Goal: Information Seeking & Learning: Find contact information

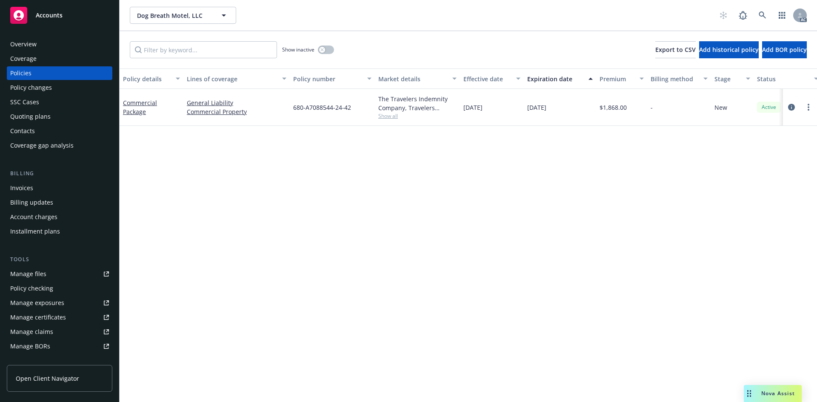
click at [46, 273] on link "Manage files" at bounding box center [60, 274] width 106 height 14
click at [395, 116] on span "Show all" at bounding box center [417, 115] width 78 height 7
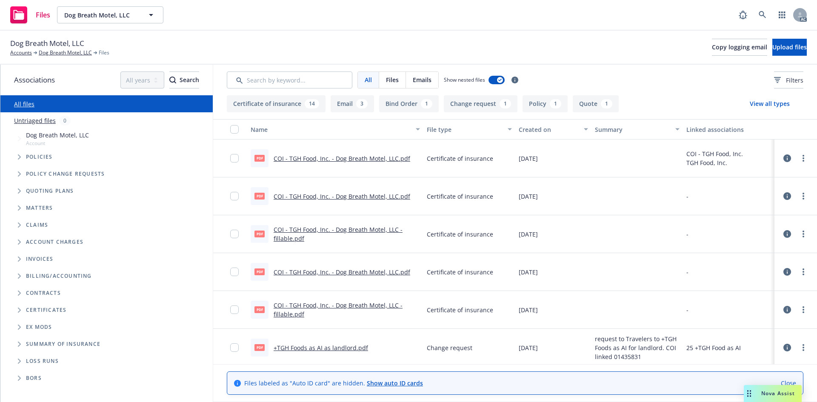
click at [354, 103] on button "Email 3" at bounding box center [352, 103] width 43 height 17
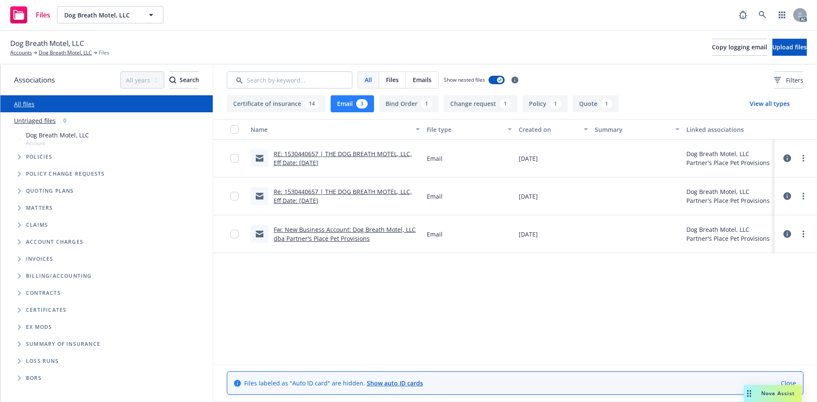
click at [384, 149] on div "RE: 1530440657 | THE DOG BREATH MOTEL, LLC, Eff Date: 12/11/2024" at bounding box center [335, 159] width 176 height 38
click at [388, 152] on link "RE: 1530440657 | THE DOG BREATH MOTEL, LLC, Eff Date: 12/11/2024" at bounding box center [343, 158] width 138 height 17
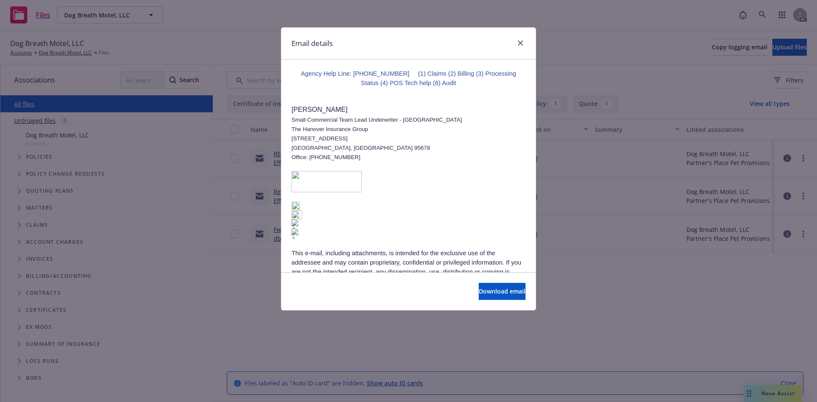
scroll to position [937, 0]
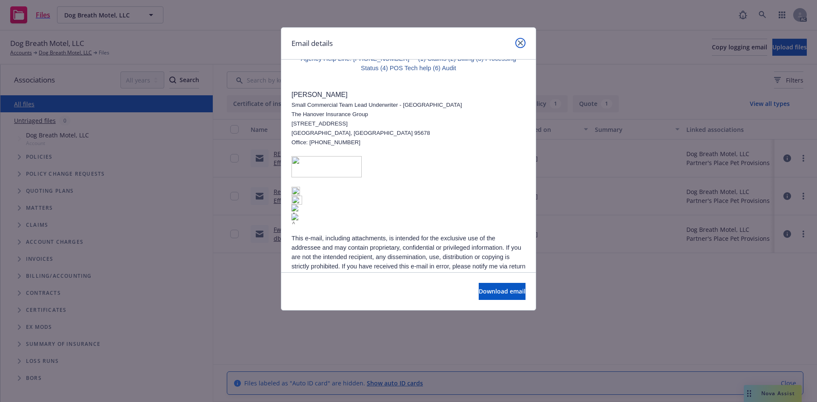
click at [523, 44] on icon "close" at bounding box center [520, 42] width 5 height 5
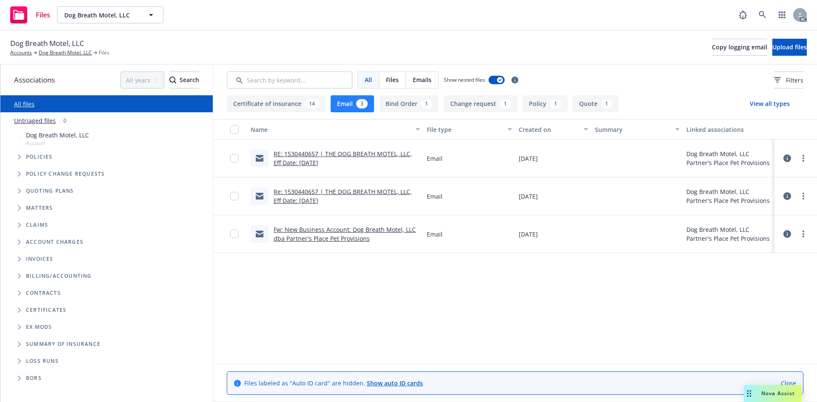
click at [375, 191] on link "Re: 1530440657 | THE DOG BREATH MOTEL, LLC, Eff Date: 12/11/2024" at bounding box center [343, 196] width 138 height 17
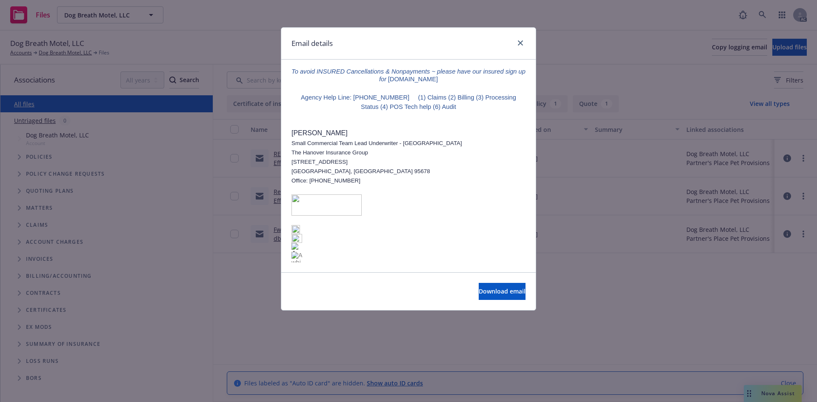
scroll to position [614, 0]
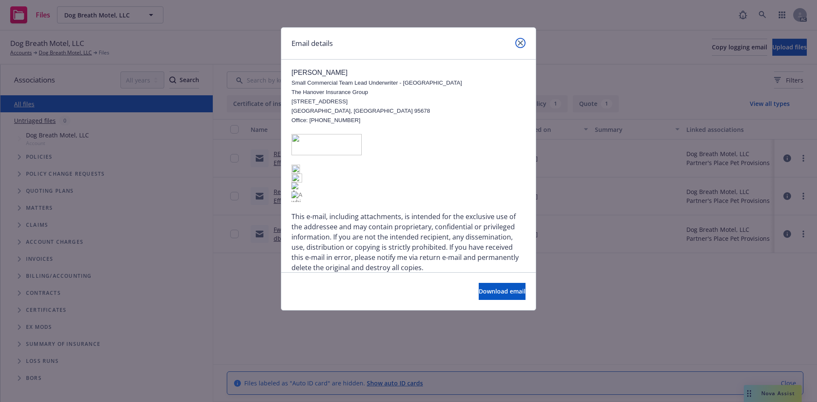
click at [517, 43] on link "close" at bounding box center [521, 43] width 10 height 10
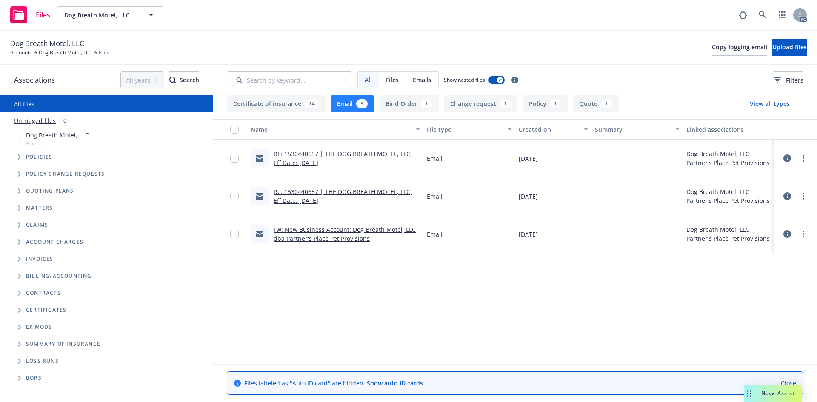
click at [339, 233] on link "Fw: New Business Account: Dog Breath Motel, LLC dba Partner's Place Pet Provisi…" at bounding box center [345, 234] width 142 height 17
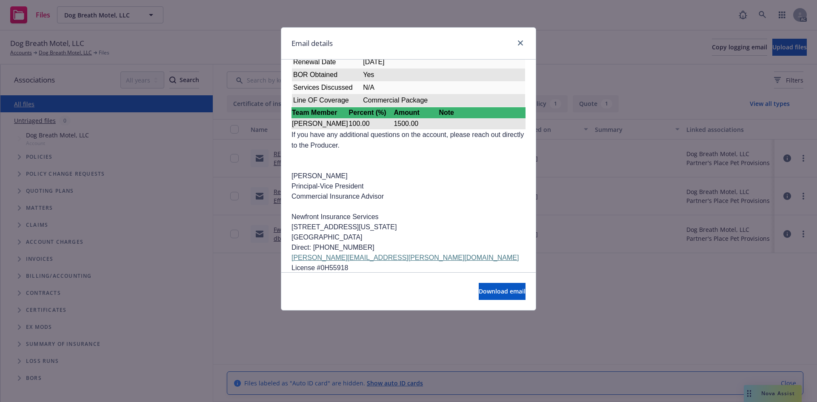
scroll to position [789, 0]
click at [519, 42] on icon "close" at bounding box center [520, 42] width 5 height 5
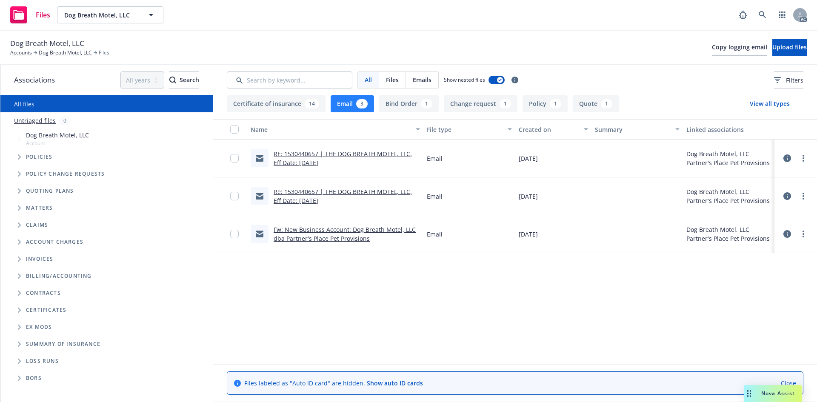
click at [362, 190] on link "Re: 1530440657 | THE DOG BREATH MOTEL, LLC, Eff Date: 12/11/2024" at bounding box center [343, 196] width 138 height 17
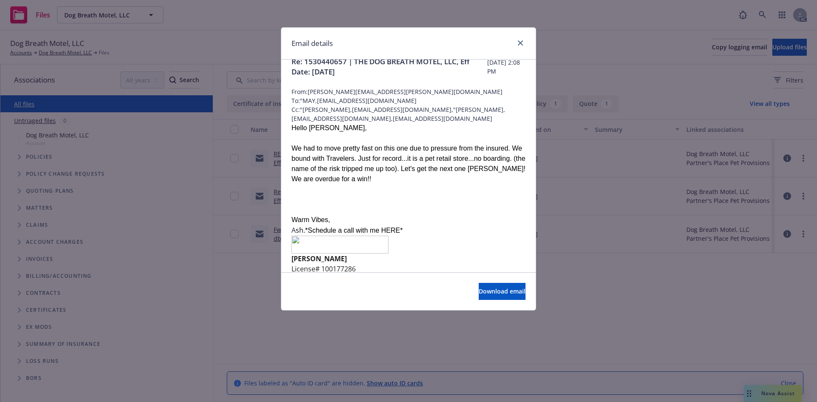
scroll to position [0, 0]
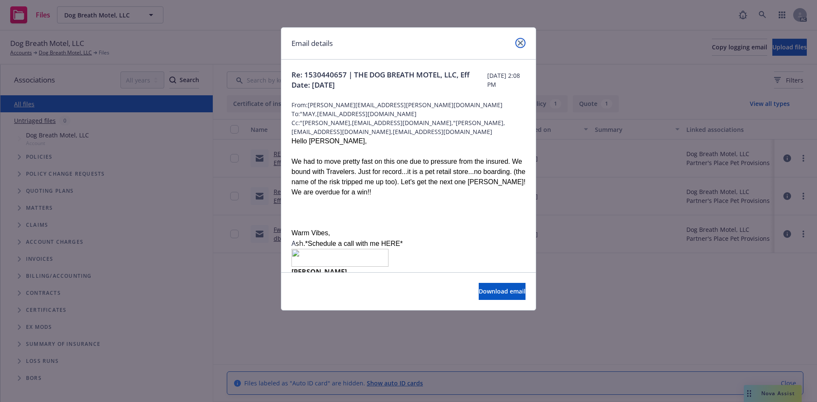
click at [518, 43] on link "close" at bounding box center [521, 43] width 10 height 10
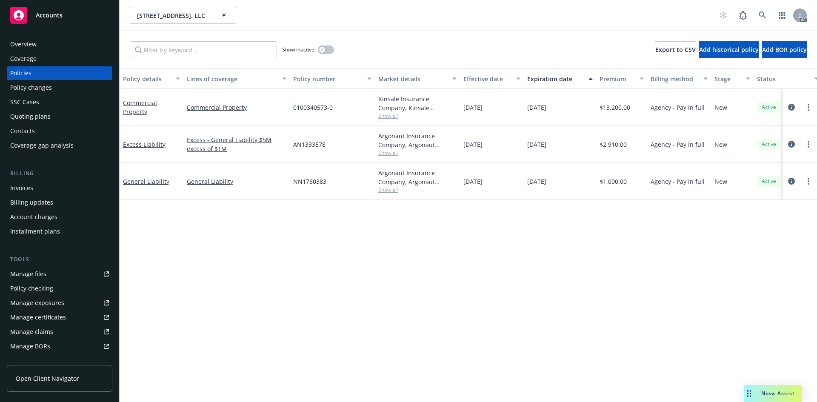
click at [37, 274] on div "Manage files" at bounding box center [28, 274] width 36 height 14
click at [390, 115] on span "Show all" at bounding box center [417, 115] width 78 height 7
click at [510, 230] on div "Policy details Lines of coverage Policy number Market details Effective date Ex…" at bounding box center [469, 236] width 698 height 334
click at [388, 152] on span "Show all" at bounding box center [417, 152] width 78 height 7
click at [493, 247] on div "Policy details Lines of coverage Policy number Market details Effective date Ex…" at bounding box center [469, 236] width 698 height 334
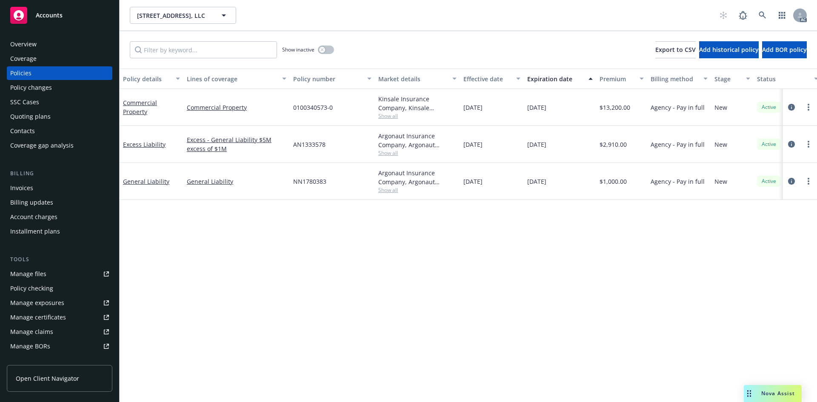
click at [393, 189] on span "Show all" at bounding box center [417, 189] width 78 height 7
click at [491, 229] on div "Policy details Lines of coverage Policy number Market details Effective date Ex…" at bounding box center [469, 236] width 698 height 334
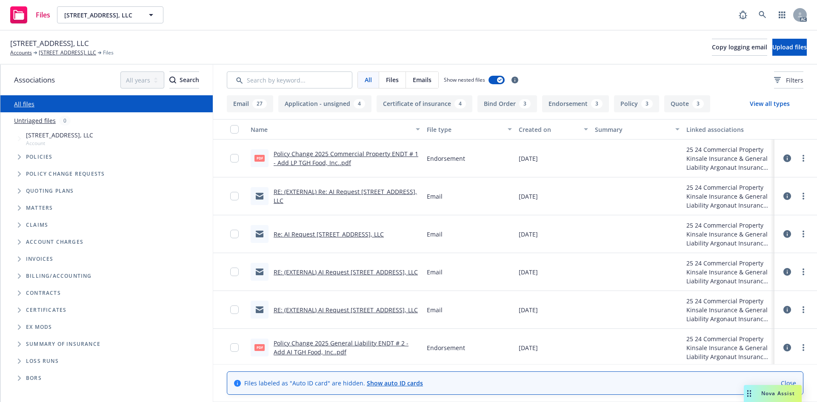
click at [505, 105] on button "Bind Order 3" at bounding box center [508, 103] width 60 height 17
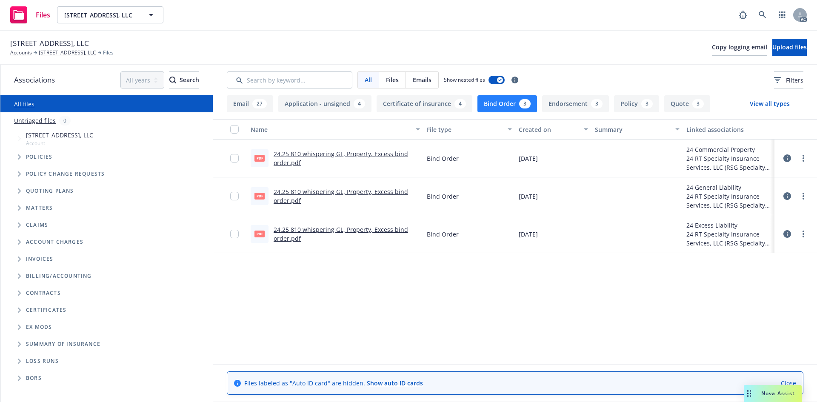
click at [353, 153] on link "24.25 810 whispering GL, Property, Excess bind order.pdf" at bounding box center [341, 158] width 135 height 17
click at [256, 95] on button "Email 27" at bounding box center [250, 103] width 46 height 17
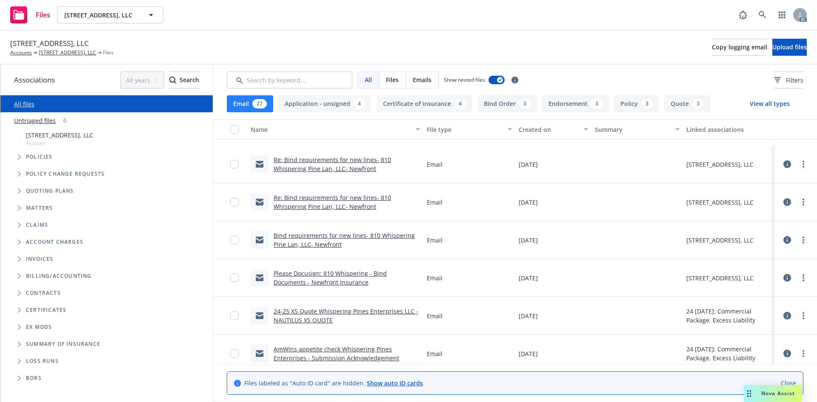
scroll to position [724, 0]
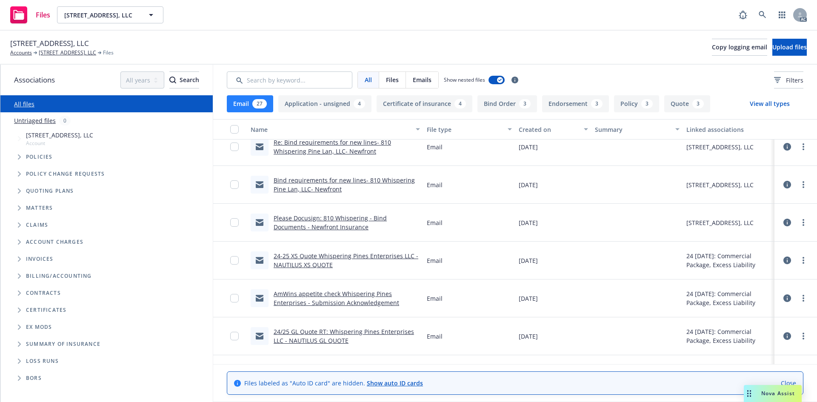
click at [325, 256] on link "24-25 XS Quote Whispering Pines Enterprises LLC - NAUTILUS XS QUOTE" at bounding box center [346, 260] width 145 height 17
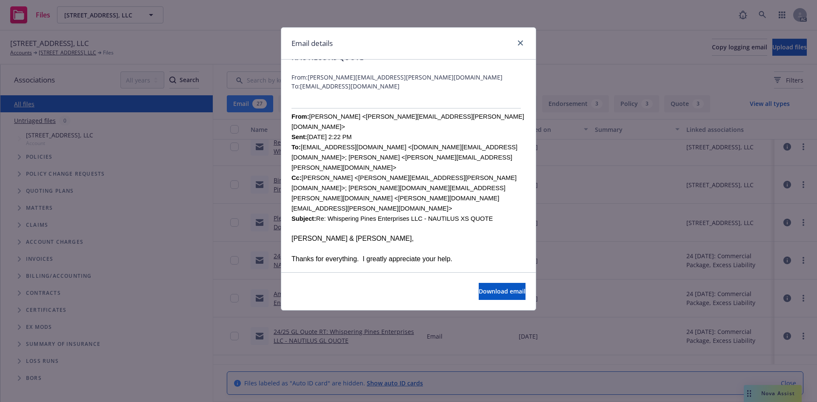
scroll to position [43, 0]
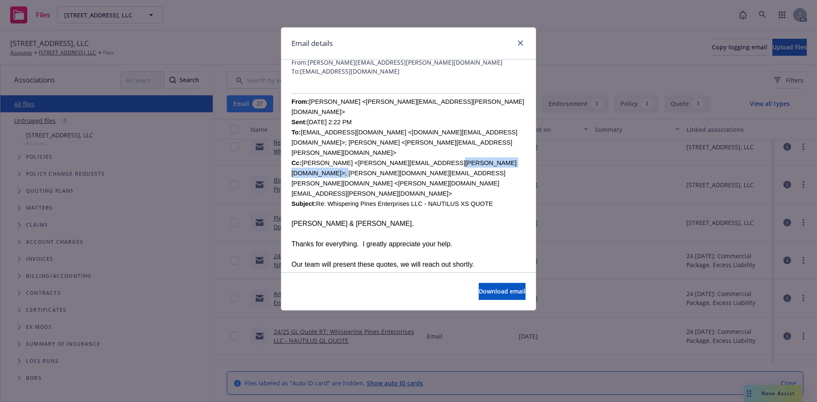
drag, startPoint x: 428, startPoint y: 145, endPoint x: 506, endPoint y: 142, distance: 78.0
click at [506, 142] on font "From: Joshua Young <josh.young@newfront.com> Sent: Thursday, December 12, 2024 …" at bounding box center [408, 152] width 233 height 109
copy font "allen.berroya@rtspecialty.com"
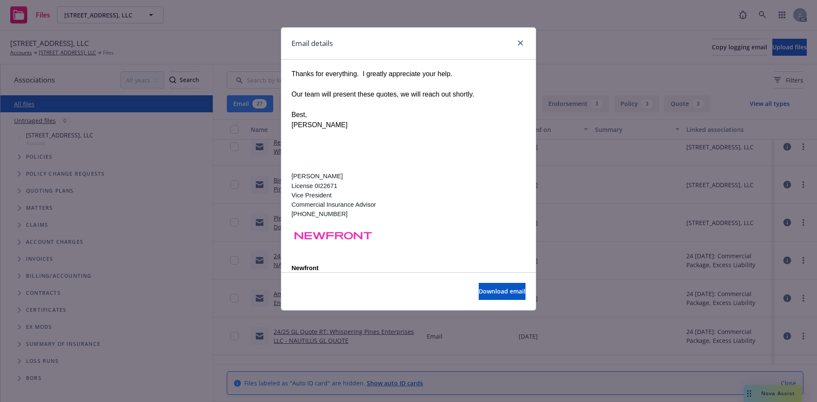
scroll to position [511, 0]
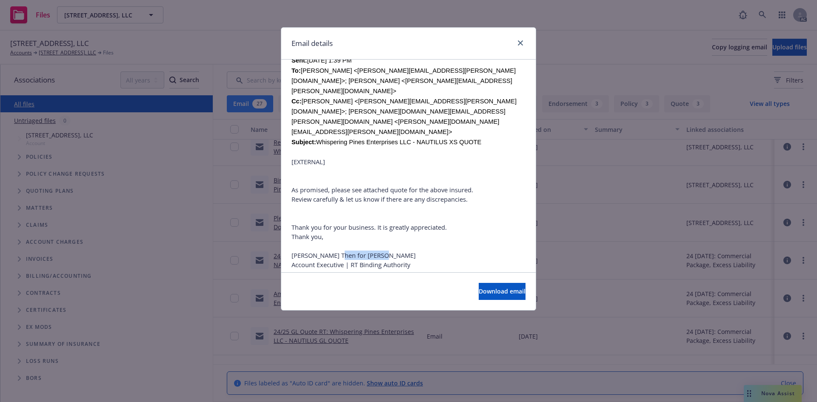
drag, startPoint x: 374, startPoint y: 174, endPoint x: 331, endPoint y: 176, distance: 43.1
click at [331, 176] on div "[EXTERNAL] As promised, please see attached quote for the above insured. Review…" at bounding box center [409, 330] width 234 height 347
copy div "Allen Berroya"
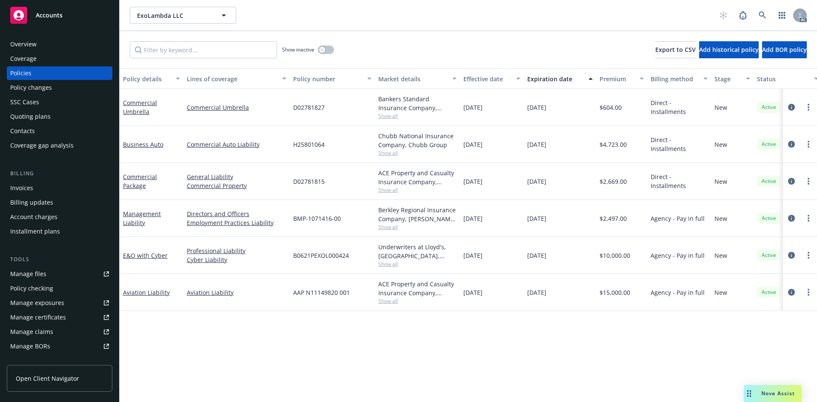
click at [395, 115] on span "Show all" at bounding box center [417, 115] width 78 height 7
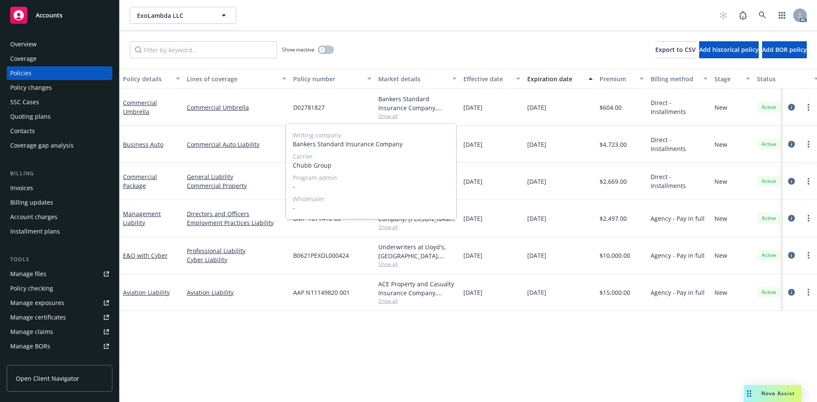
click at [394, 114] on span "Show all" at bounding box center [417, 115] width 78 height 7
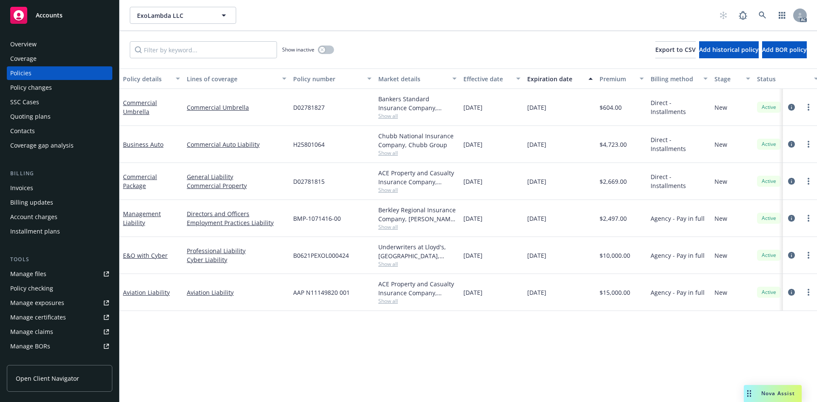
click at [393, 156] on span "Show all" at bounding box center [417, 152] width 78 height 7
click at [393, 153] on span "Show all" at bounding box center [417, 152] width 78 height 7
click at [390, 188] on span "Show all" at bounding box center [417, 189] width 78 height 7
click at [390, 227] on span "Show all" at bounding box center [417, 227] width 78 height 7
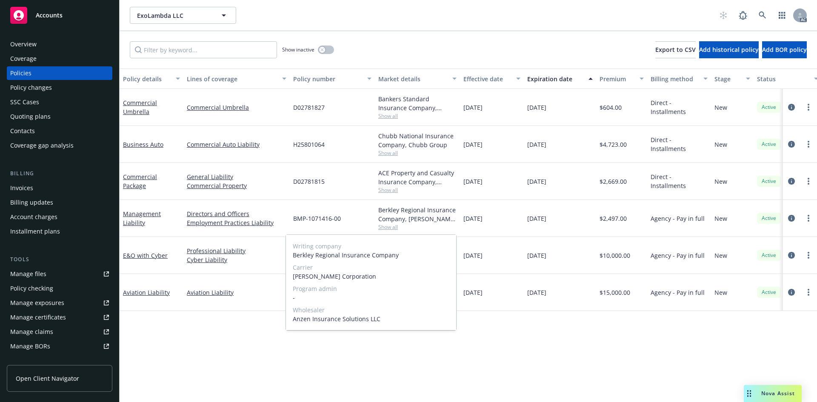
click at [390, 227] on span "Show all" at bounding box center [417, 227] width 78 height 7
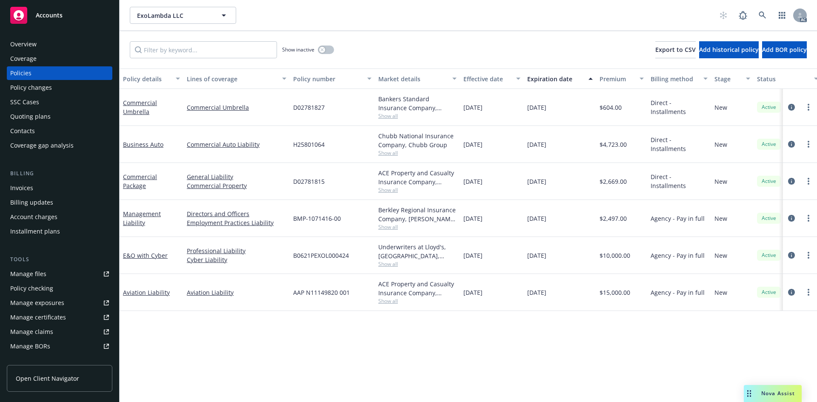
click at [396, 265] on span "Show all" at bounding box center [417, 264] width 78 height 7
click at [493, 343] on div "Policy details Lines of coverage Policy number Market details Effective date Ex…" at bounding box center [469, 236] width 698 height 334
click at [389, 298] on span "Show all" at bounding box center [417, 301] width 78 height 7
click at [428, 328] on div "Policy details Lines of coverage Policy number Market details Effective date Ex…" at bounding box center [469, 236] width 698 height 334
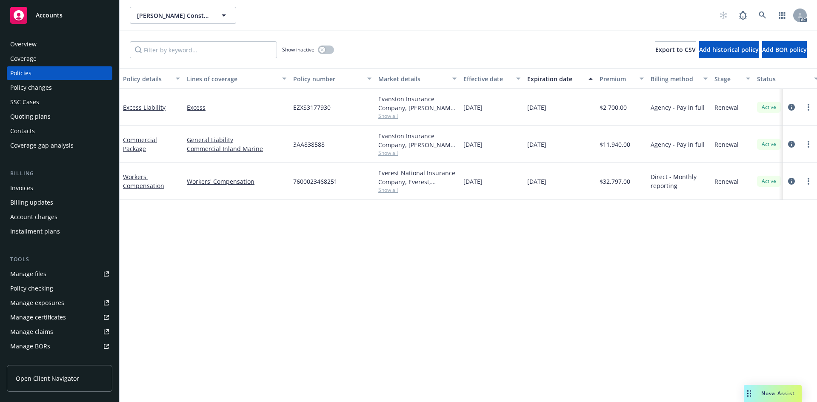
click at [530, 114] on div "11/01/2025" at bounding box center [560, 107] width 72 height 37
click at [531, 114] on div "11/01/2025" at bounding box center [560, 107] width 72 height 37
click at [536, 116] on div "11/01/2025" at bounding box center [560, 107] width 72 height 37
click at [466, 118] on div "11/01/2024" at bounding box center [492, 107] width 64 height 37
click at [533, 115] on div "11/01/2025" at bounding box center [560, 107] width 72 height 37
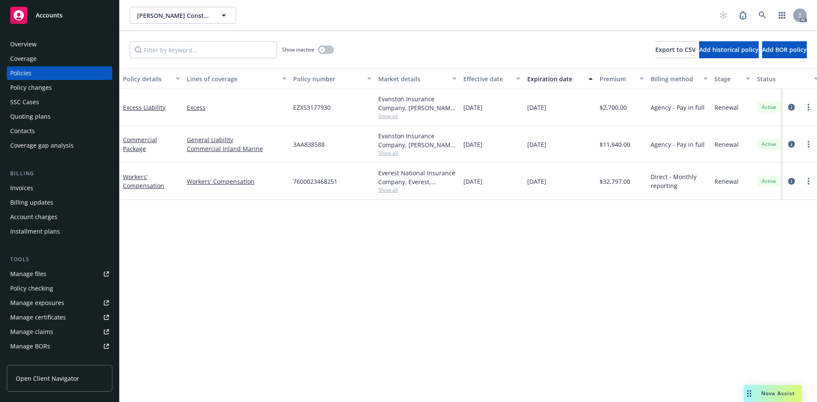
click at [477, 119] on div "11/01/2024" at bounding box center [492, 107] width 64 height 37
click at [536, 117] on div "11/01/2025" at bounding box center [560, 107] width 72 height 37
click at [795, 146] on link "circleInformation" at bounding box center [792, 144] width 10 height 10
click at [794, 145] on icon "circleInformation" at bounding box center [791, 144] width 7 height 7
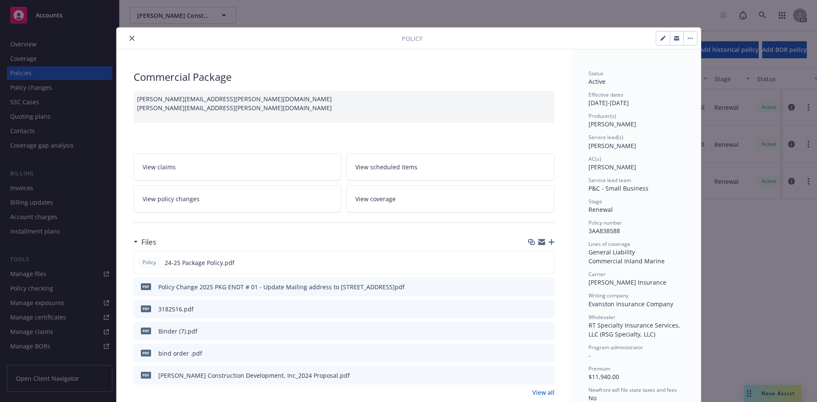
drag, startPoint x: 628, startPoint y: 127, endPoint x: 587, endPoint y: 129, distance: 41.8
click at [589, 129] on div "Status Active Effective dates 11/01/2024 - 11/01/2025 Producer(s) Shantelle Cab…" at bounding box center [636, 279] width 95 height 419
copy span "Shantelle Cabir"
click at [129, 39] on icon "close" at bounding box center [131, 38] width 5 height 5
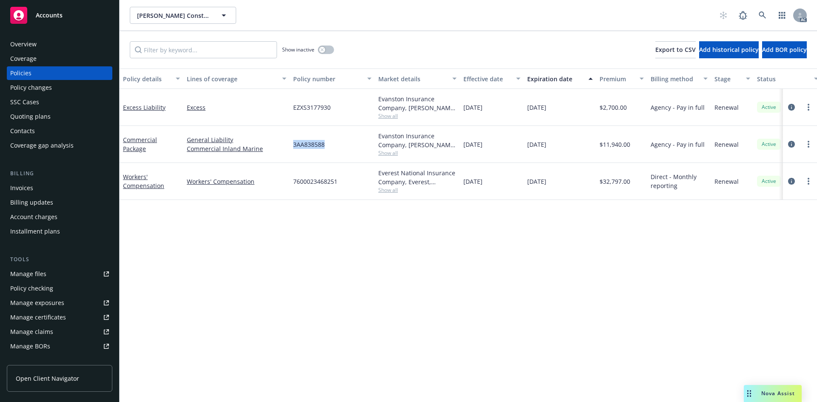
drag, startPoint x: 328, startPoint y: 147, endPoint x: 293, endPoint y: 149, distance: 34.6
click at [293, 149] on div "3AA838588" at bounding box center [332, 144] width 85 height 37
click at [325, 143] on div "3AA838588" at bounding box center [332, 144] width 85 height 37
drag, startPoint x: 326, startPoint y: 143, endPoint x: 291, endPoint y: 146, distance: 35.5
click at [291, 146] on div "3AA838588" at bounding box center [332, 144] width 85 height 37
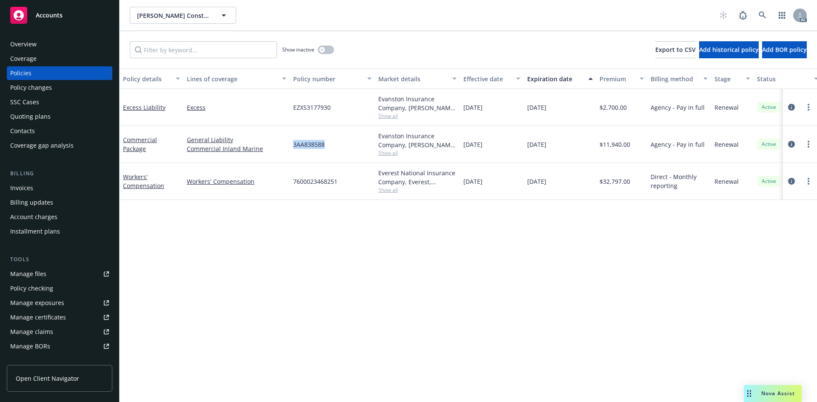
copy span "3AA838588"
click at [352, 135] on div "3AA838588" at bounding box center [332, 144] width 85 height 37
drag, startPoint x: 336, startPoint y: 110, endPoint x: 291, endPoint y: 112, distance: 45.2
click at [291, 112] on div "EZXS3177930" at bounding box center [332, 107] width 85 height 37
copy span "EZXS3177930"
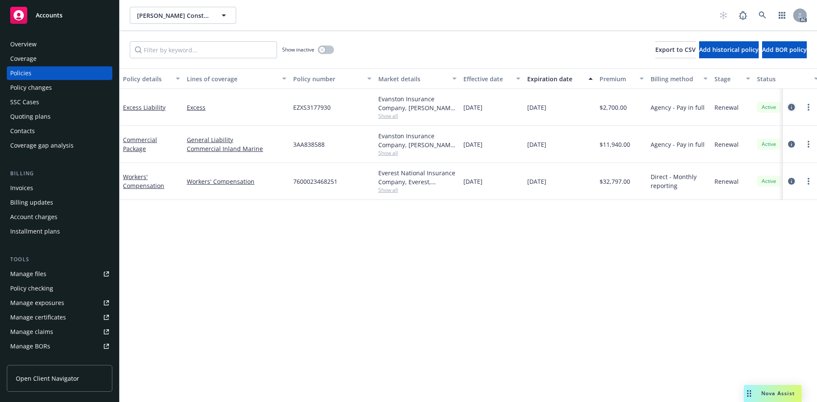
click at [795, 109] on icon "circleInformation" at bounding box center [791, 107] width 7 height 7
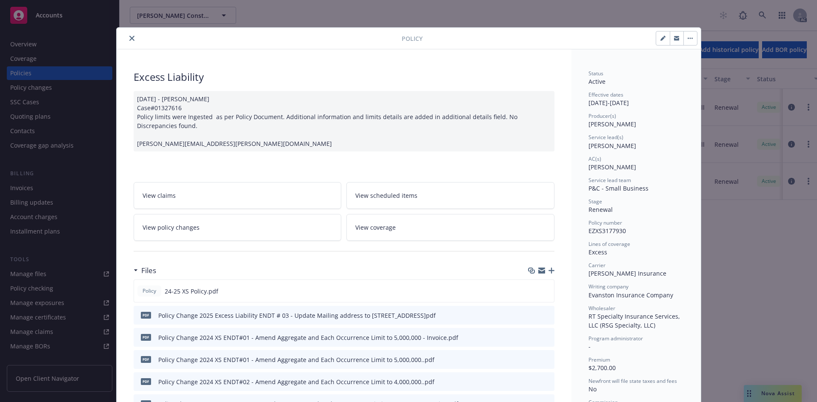
click at [616, 159] on div "AC(s)" at bounding box center [636, 158] width 95 height 7
drag, startPoint x: 628, startPoint y: 123, endPoint x: 585, endPoint y: 125, distance: 43.5
copy span "Shantelle Cabir"
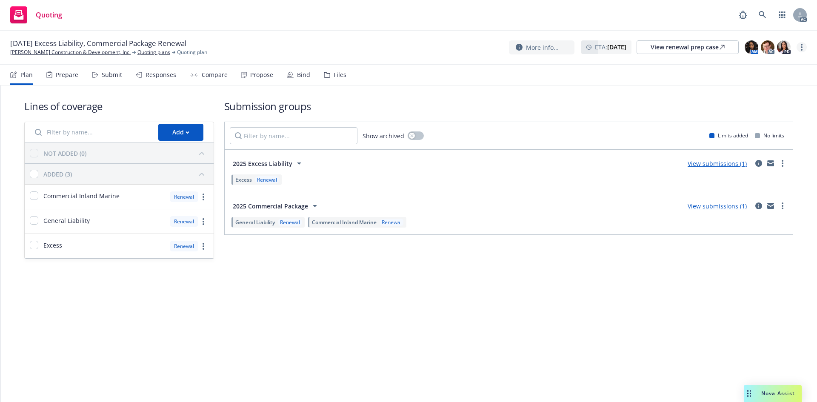
click at [803, 49] on icon "more" at bounding box center [802, 47] width 2 height 7
click at [752, 65] on link "Copy logging email" at bounding box center [759, 64] width 95 height 17
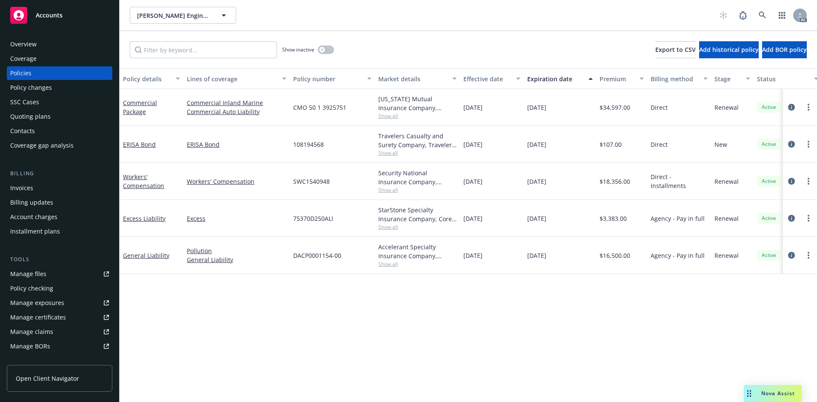
click at [390, 154] on span "Show all" at bounding box center [417, 152] width 78 height 7
click at [18, 276] on div "Manage files" at bounding box center [28, 274] width 36 height 14
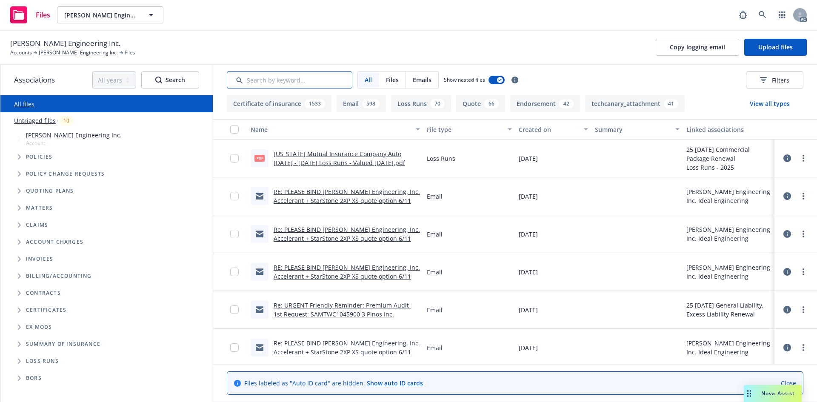
click at [275, 81] on input "Search by keyword..." at bounding box center [290, 80] width 126 height 17
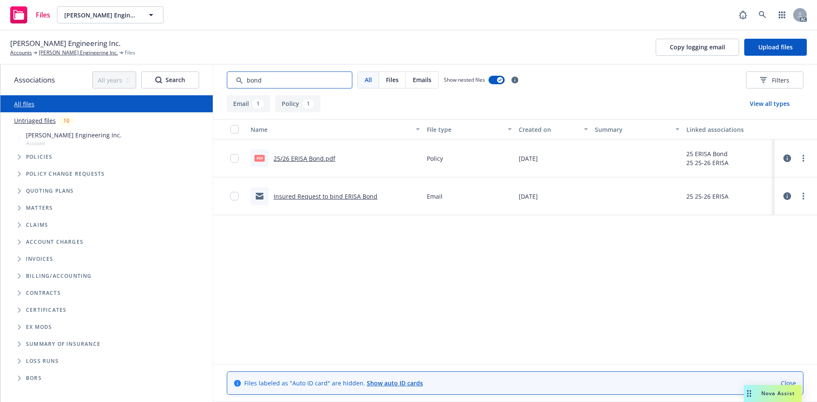
type input "bond"
click at [310, 198] on link "Insured Request to bind ERISA Bond" at bounding box center [326, 196] width 104 height 8
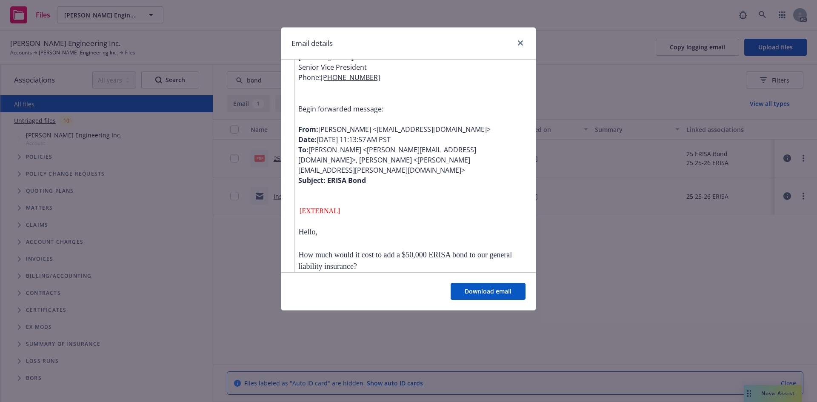
scroll to position [995, 0]
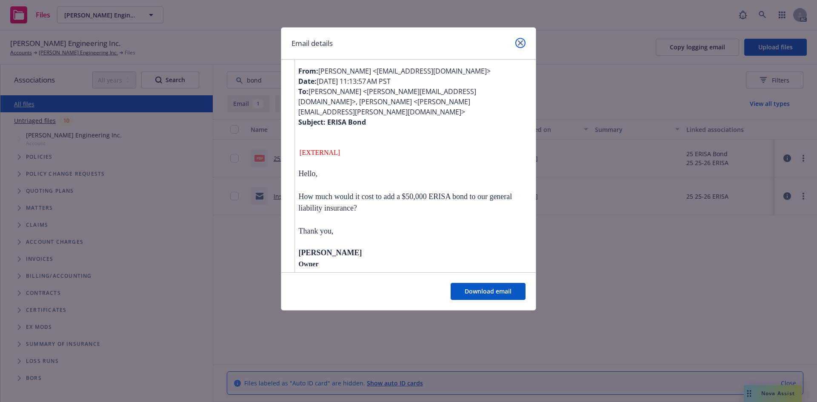
click at [518, 44] on link "close" at bounding box center [521, 43] width 10 height 10
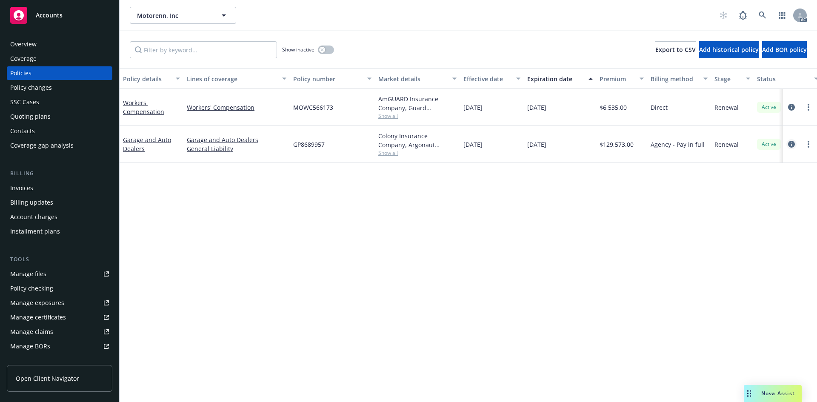
click at [793, 143] on icon "circleInformation" at bounding box center [791, 144] width 7 height 7
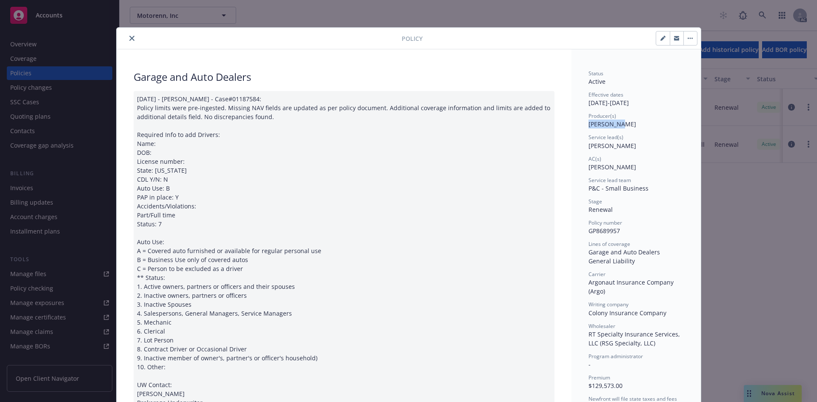
drag, startPoint x: 618, startPoint y: 125, endPoint x: 586, endPoint y: 128, distance: 32.5
click at [589, 128] on div "Producer(s) [PERSON_NAME]" at bounding box center [636, 120] width 95 height 16
copy span "[PERSON_NAME]"
click at [127, 39] on button "close" at bounding box center [132, 38] width 10 height 10
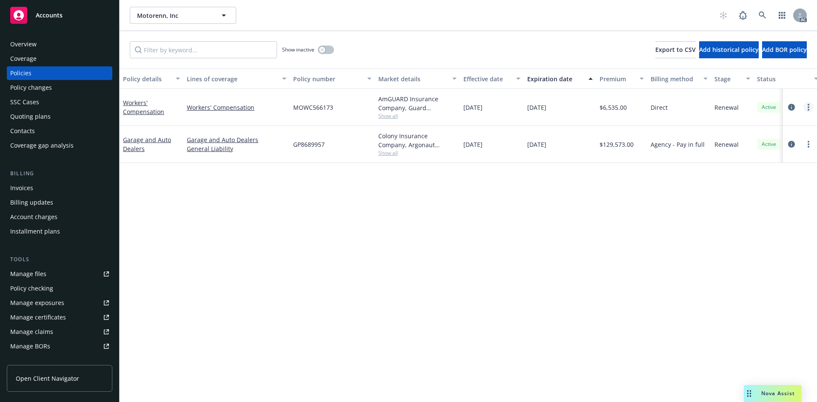
click at [807, 106] on link "more" at bounding box center [809, 107] width 10 height 10
click at [789, 106] on icon "circleInformation" at bounding box center [791, 107] width 7 height 7
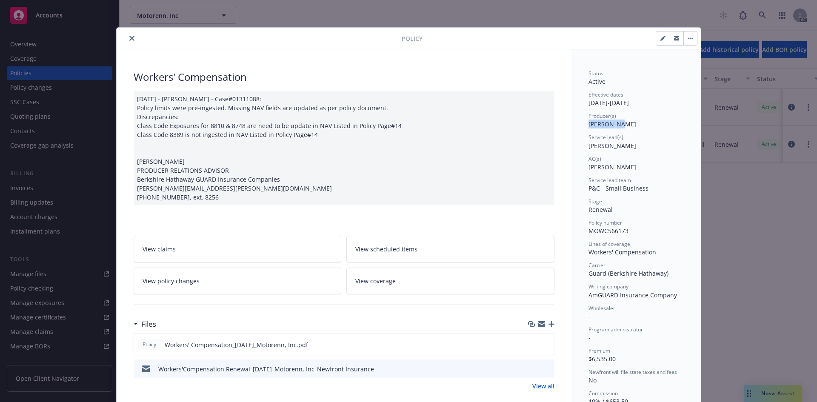
drag, startPoint x: 622, startPoint y: 125, endPoint x: 585, endPoint y: 127, distance: 37.1
click at [589, 127] on div "Producer(s) [PERSON_NAME]" at bounding box center [636, 120] width 95 height 16
copy span "[PERSON_NAME]"
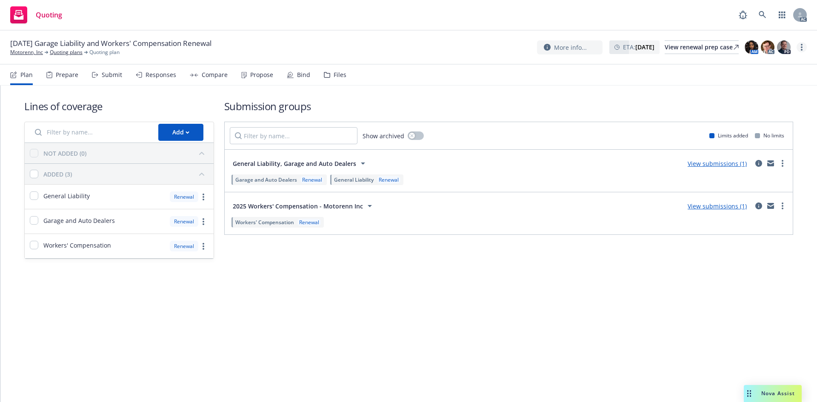
click at [802, 50] on circle "more" at bounding box center [802, 50] width 2 height 2
click at [768, 63] on link "Copy logging email" at bounding box center [759, 64] width 95 height 17
click at [803, 50] on link "more" at bounding box center [802, 47] width 10 height 10
click at [753, 63] on link "Copy logging email" at bounding box center [759, 64] width 95 height 17
